Goal: Transaction & Acquisition: Purchase product/service

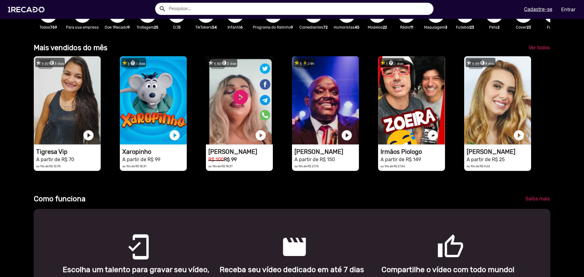
scroll to position [0, 1739]
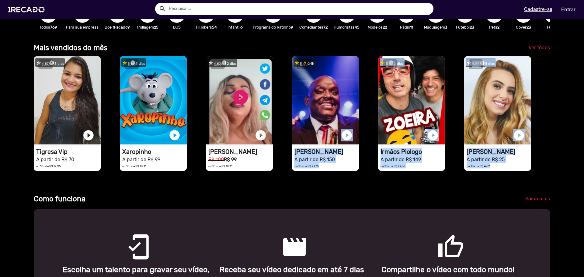
drag, startPoint x: 365, startPoint y: 148, endPoint x: 356, endPoint y: 188, distance: 40.4
click at [355, 179] on div "star 4.87 timer 3 dias 1RECADO vídeos dedicados para fãs e empresas play_circle…" at bounding box center [292, 116] width 517 height 126
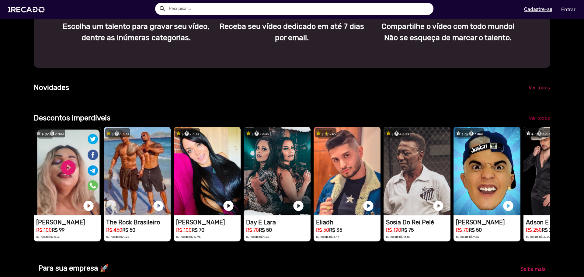
scroll to position [0, 1159]
click at [535, 121] on span "Ver todos" at bounding box center [539, 118] width 21 height 6
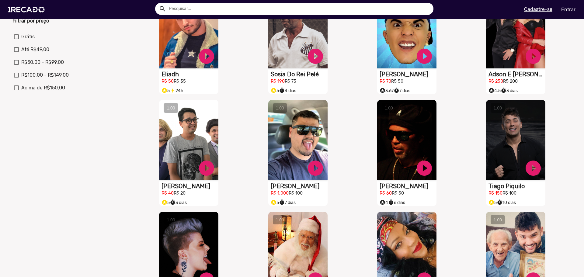
scroll to position [213, 0]
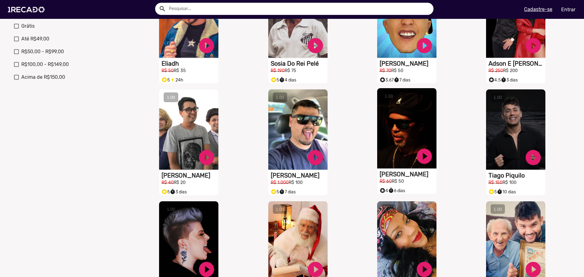
drag, startPoint x: 400, startPoint y: 180, endPoint x: 385, endPoint y: 179, distance: 15.6
click at [385, 178] on h1 "[PERSON_NAME]" at bounding box center [408, 174] width 57 height 7
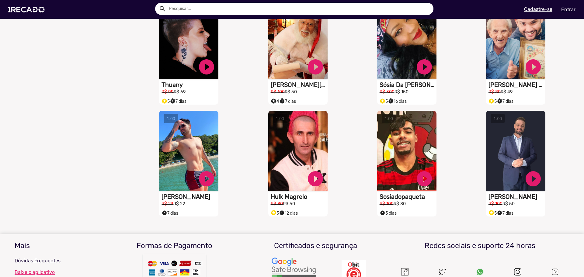
scroll to position [426, 0]
